Goal: Task Accomplishment & Management: Manage account settings

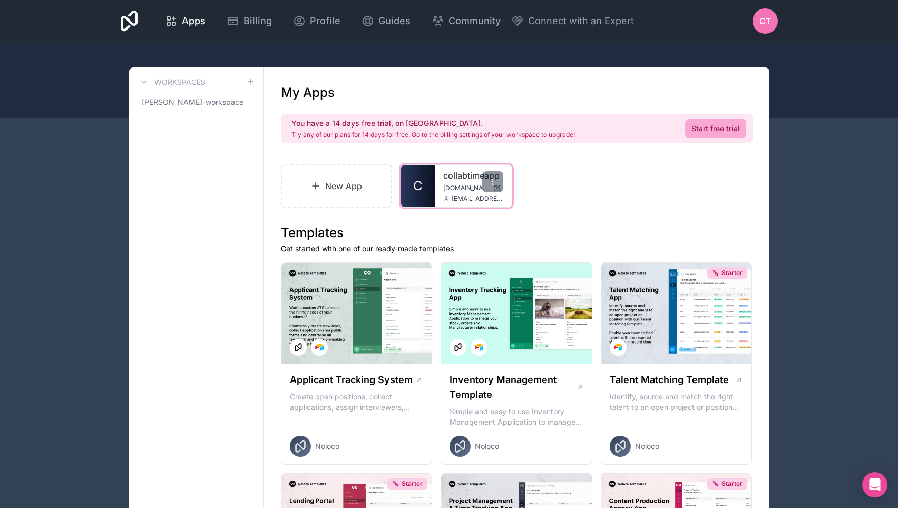
click at [451, 203] on div "collabtimeapp [DOMAIN_NAME] [EMAIL_ADDRESS][DOMAIN_NAME]" at bounding box center [473, 186] width 77 height 42
click at [451, 180] on link "collabtimeapp" at bounding box center [473, 175] width 60 height 13
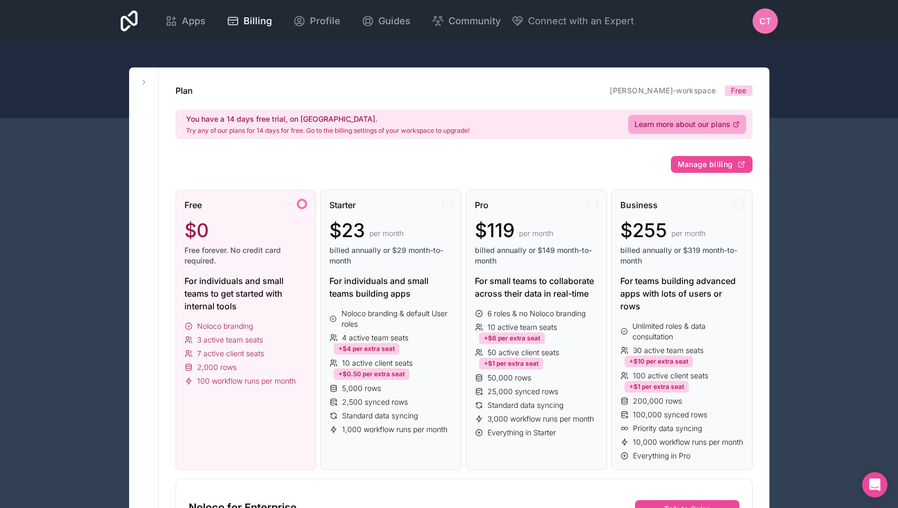
click at [765, 17] on span "CT" at bounding box center [766, 21] width 12 height 13
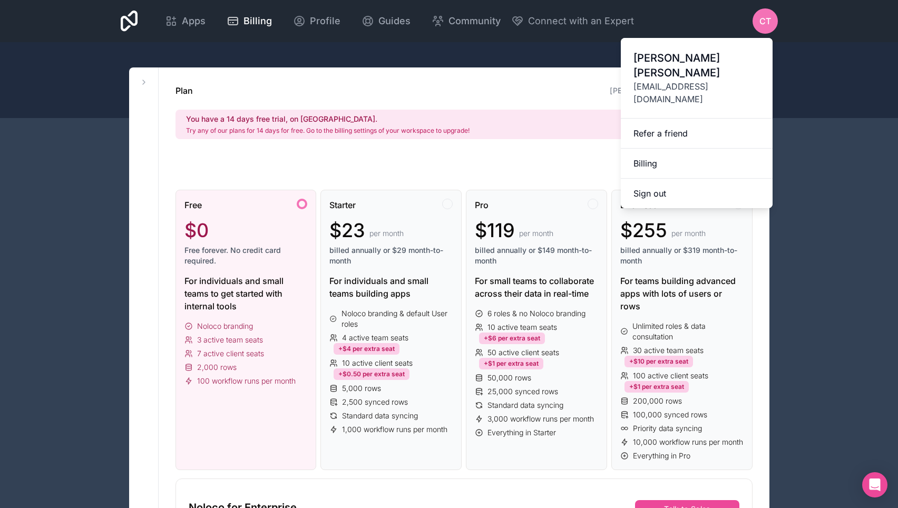
click at [397, 46] on div at bounding box center [449, 80] width 898 height 76
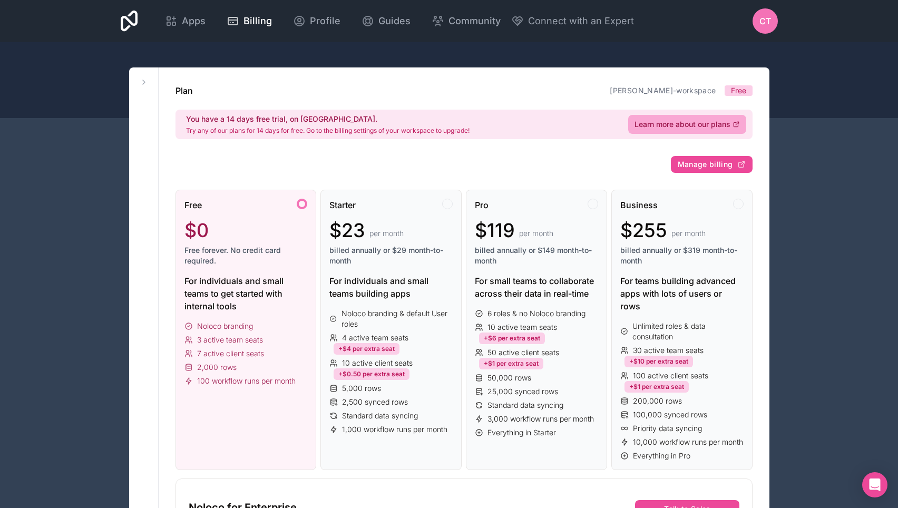
click at [764, 23] on span "CT" at bounding box center [766, 21] width 12 height 13
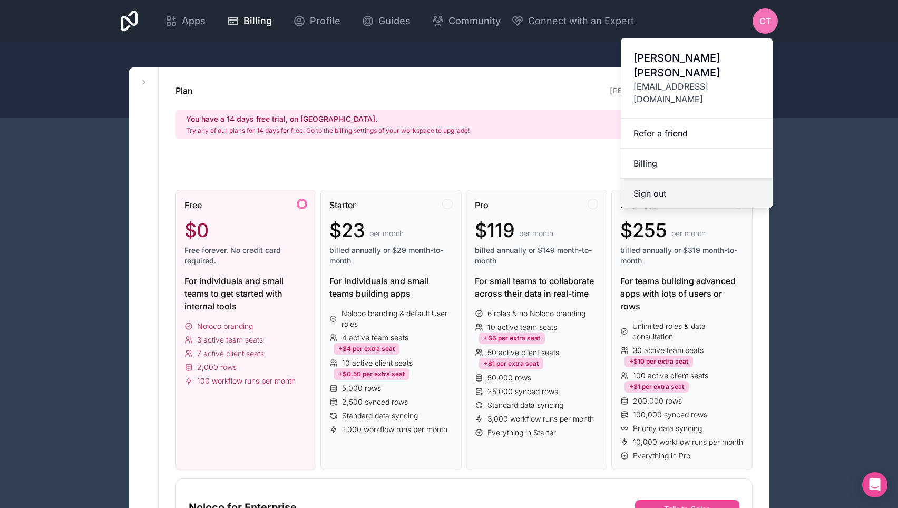
click at [662, 179] on button "Sign out" at bounding box center [697, 194] width 152 height 30
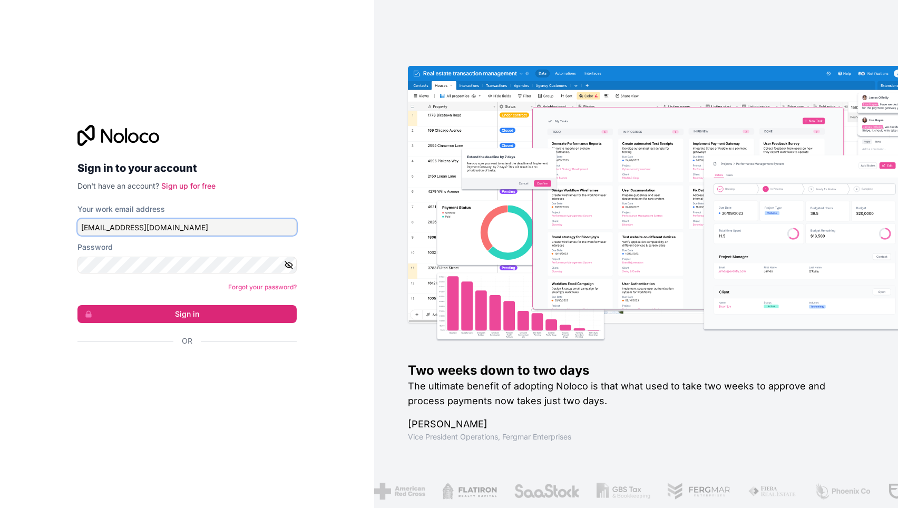
click at [219, 228] on input "[EMAIL_ADDRESS][DOMAIN_NAME]" at bounding box center [186, 227] width 219 height 17
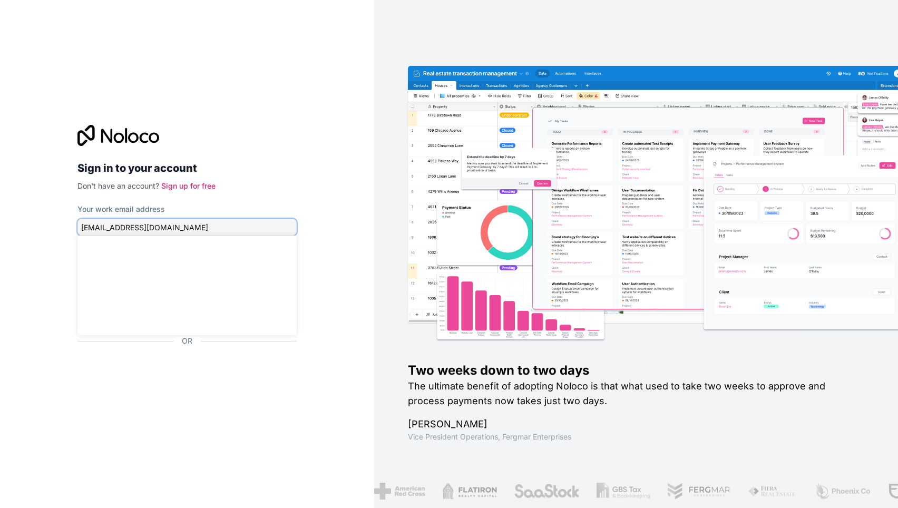
type input "[EMAIL_ADDRESS][DOMAIN_NAME]"
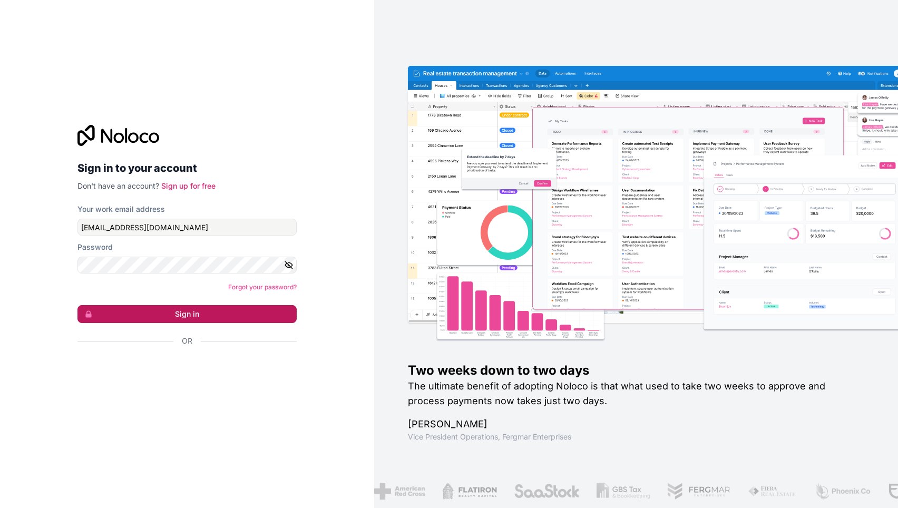
click at [181, 308] on button "Sign in" at bounding box center [186, 314] width 219 height 18
